Goal: Find specific page/section: Find specific page/section

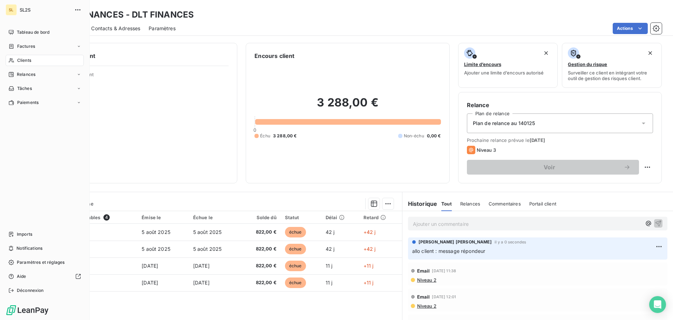
click at [18, 60] on span "Clients" at bounding box center [24, 60] width 14 height 6
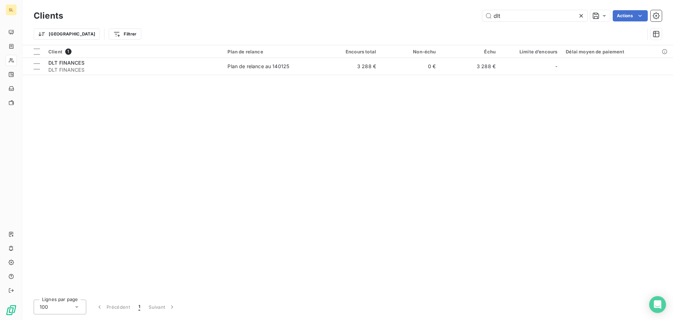
drag, startPoint x: 519, startPoint y: 20, endPoint x: 479, endPoint y: 14, distance: 40.9
click at [480, 15] on div "dlt Actions" at bounding box center [367, 15] width 591 height 11
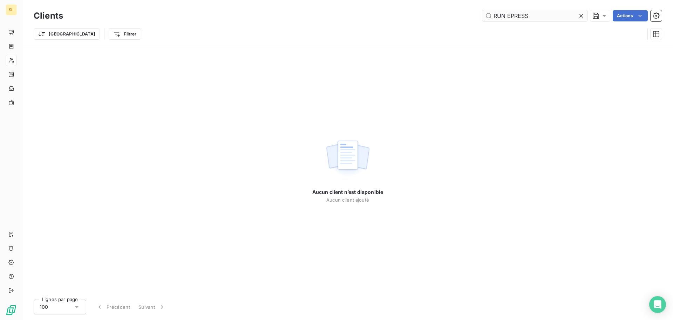
click at [509, 14] on input "RUN EPRESS" at bounding box center [535, 15] width 105 height 11
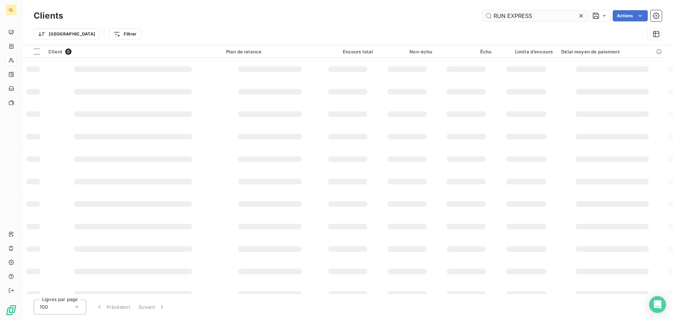
type input "RUN EXPRESS"
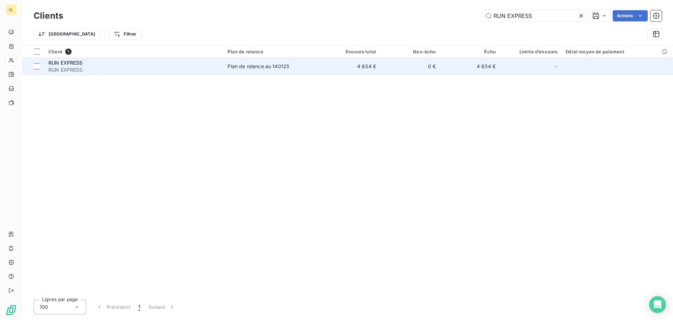
click at [97, 63] on div "RUN EXPRESS" at bounding box center [133, 62] width 171 height 7
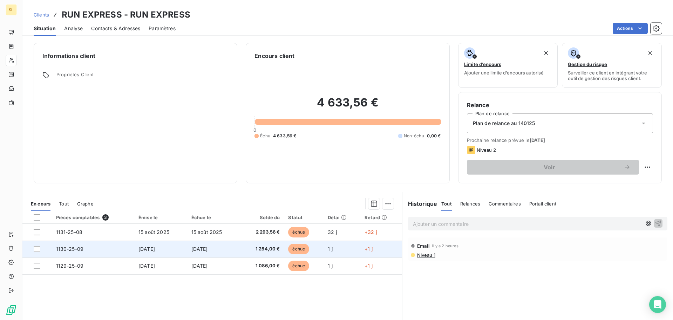
scroll to position [35, 0]
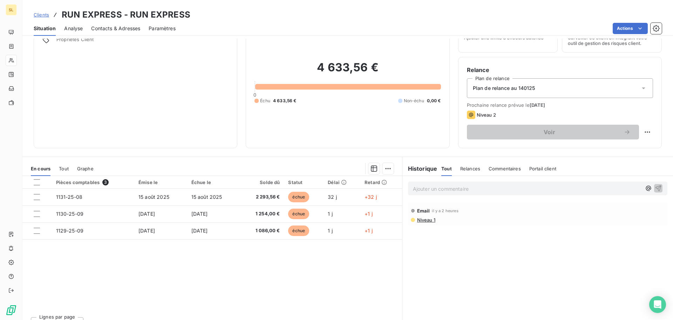
click at [384, 35] on div "Situation Analyse Contacts & Adresses Paramètres Actions" at bounding box center [347, 28] width 651 height 15
